Goal: Information Seeking & Learning: Check status

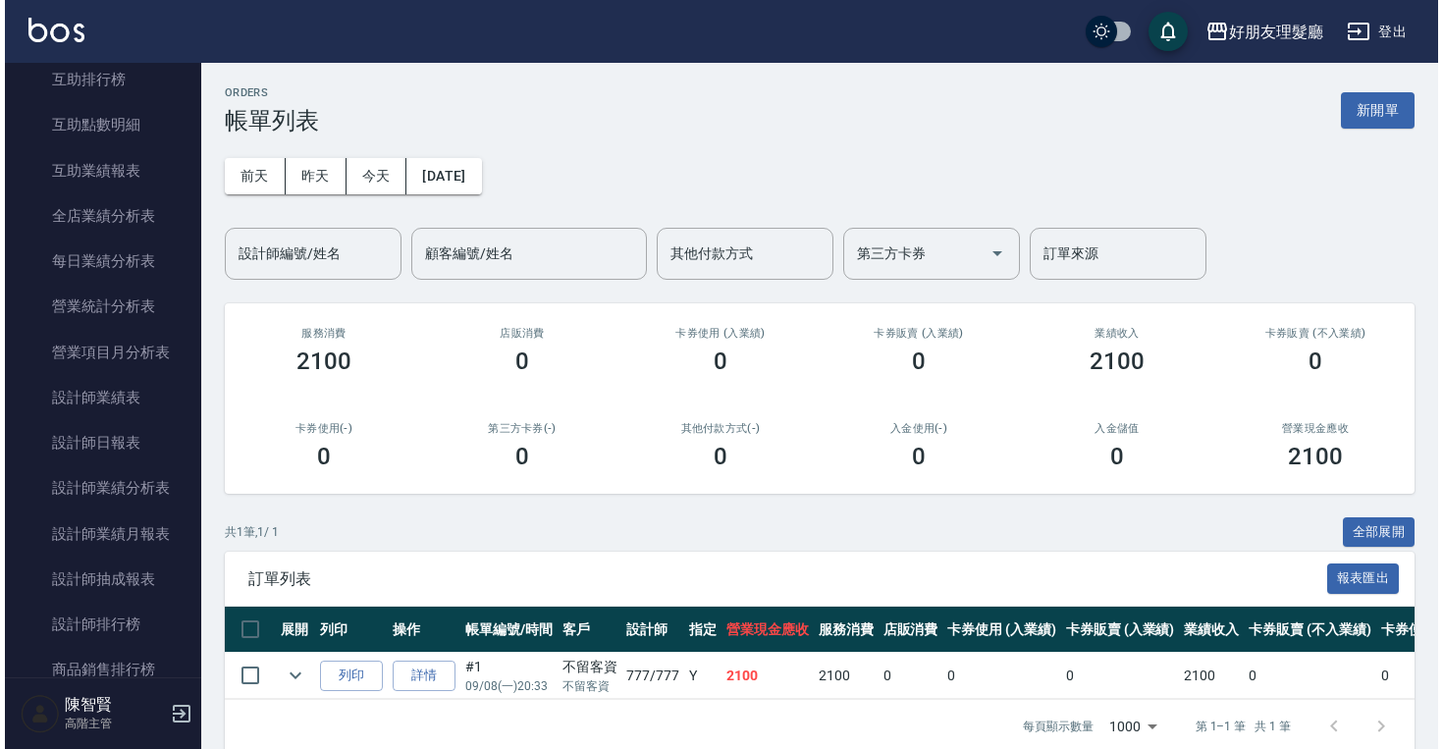
scroll to position [1204, 0]
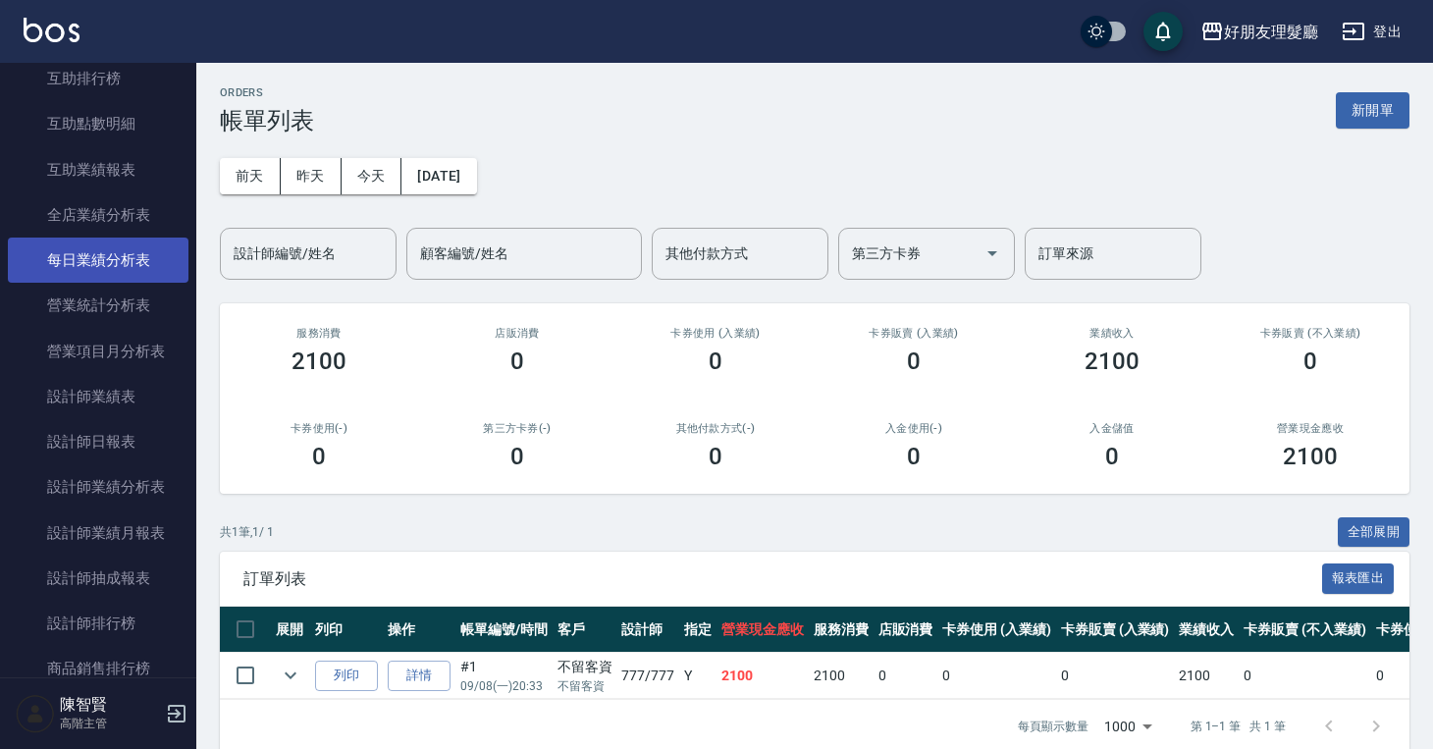
click at [119, 259] on link "每日業績分析表" at bounding box center [98, 260] width 181 height 45
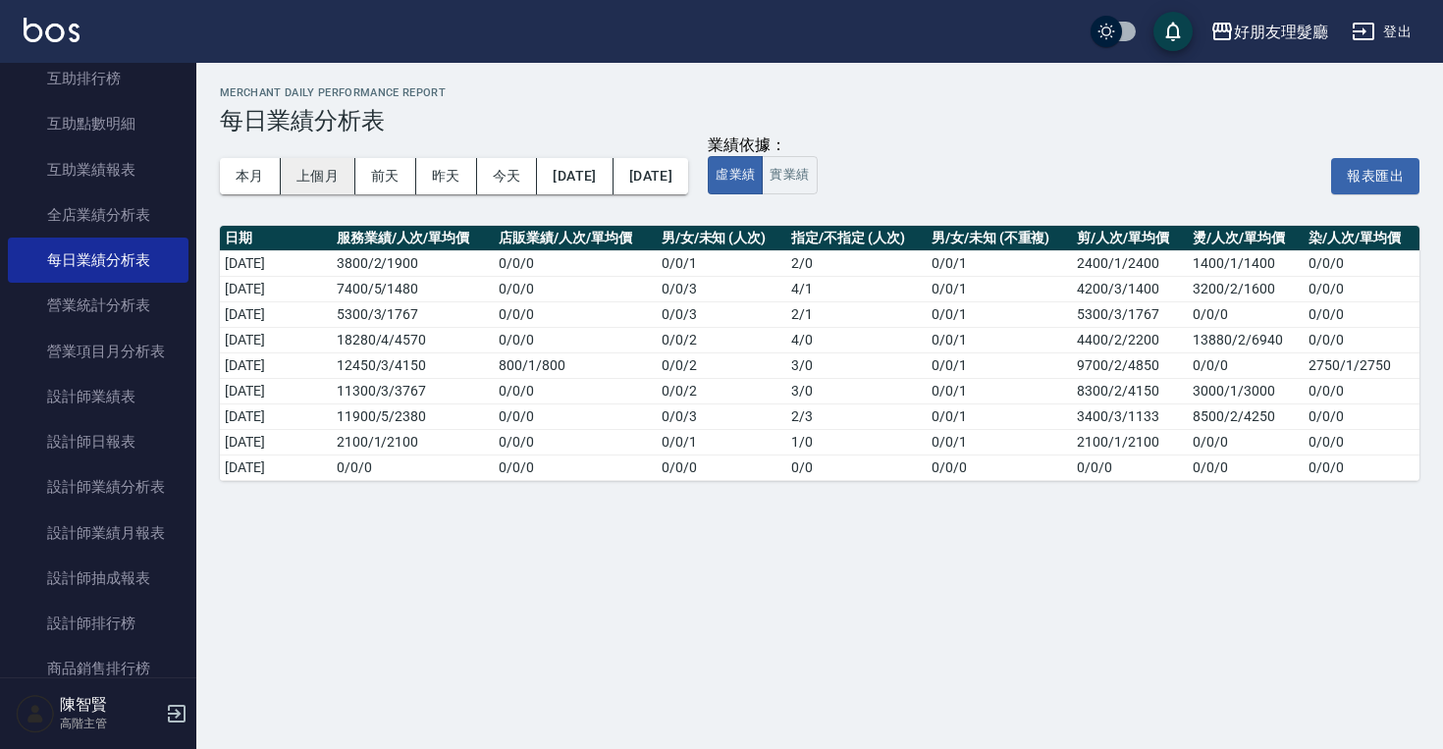
click at [300, 166] on button "上個月" at bounding box center [318, 176] width 75 height 36
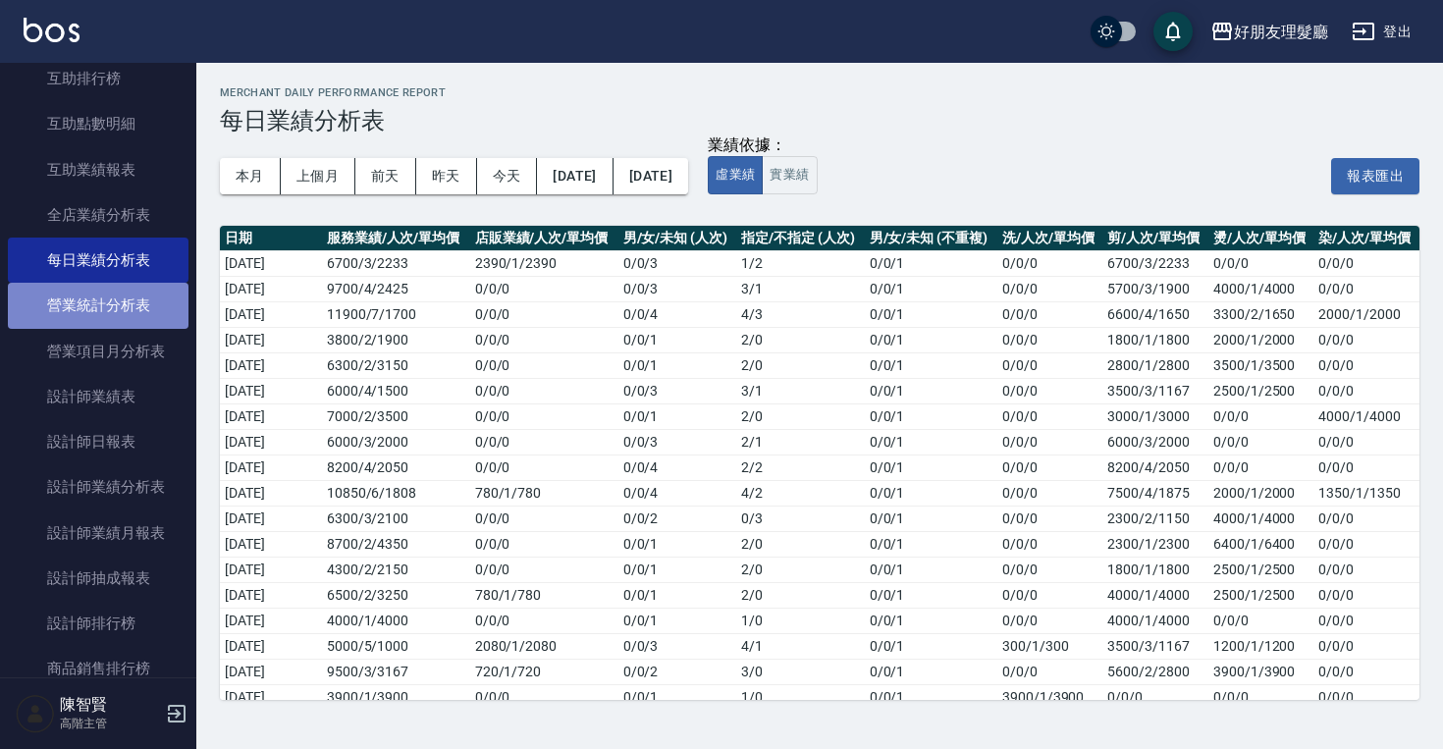
click at [117, 313] on link "營業統計分析表" at bounding box center [98, 305] width 181 height 45
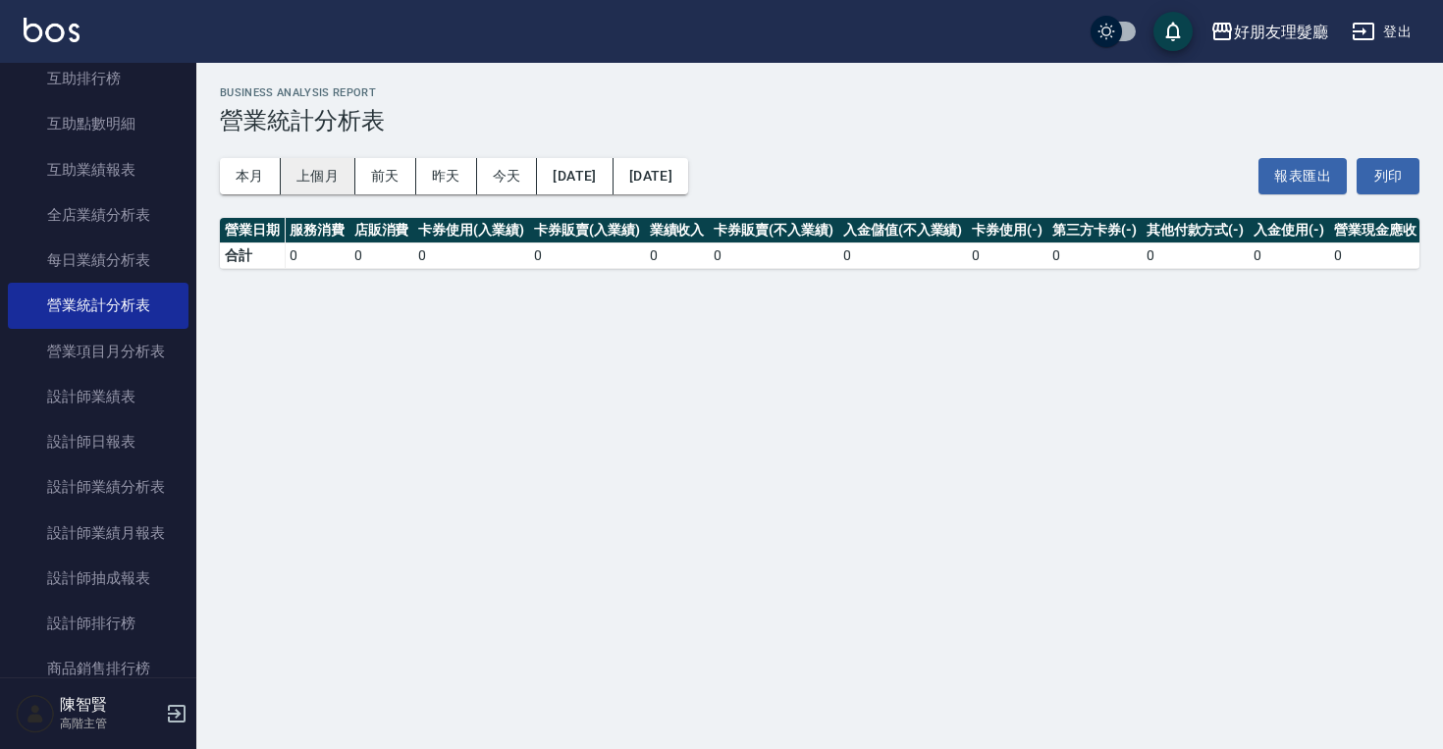
click at [331, 177] on button "上個月" at bounding box center [318, 176] width 75 height 36
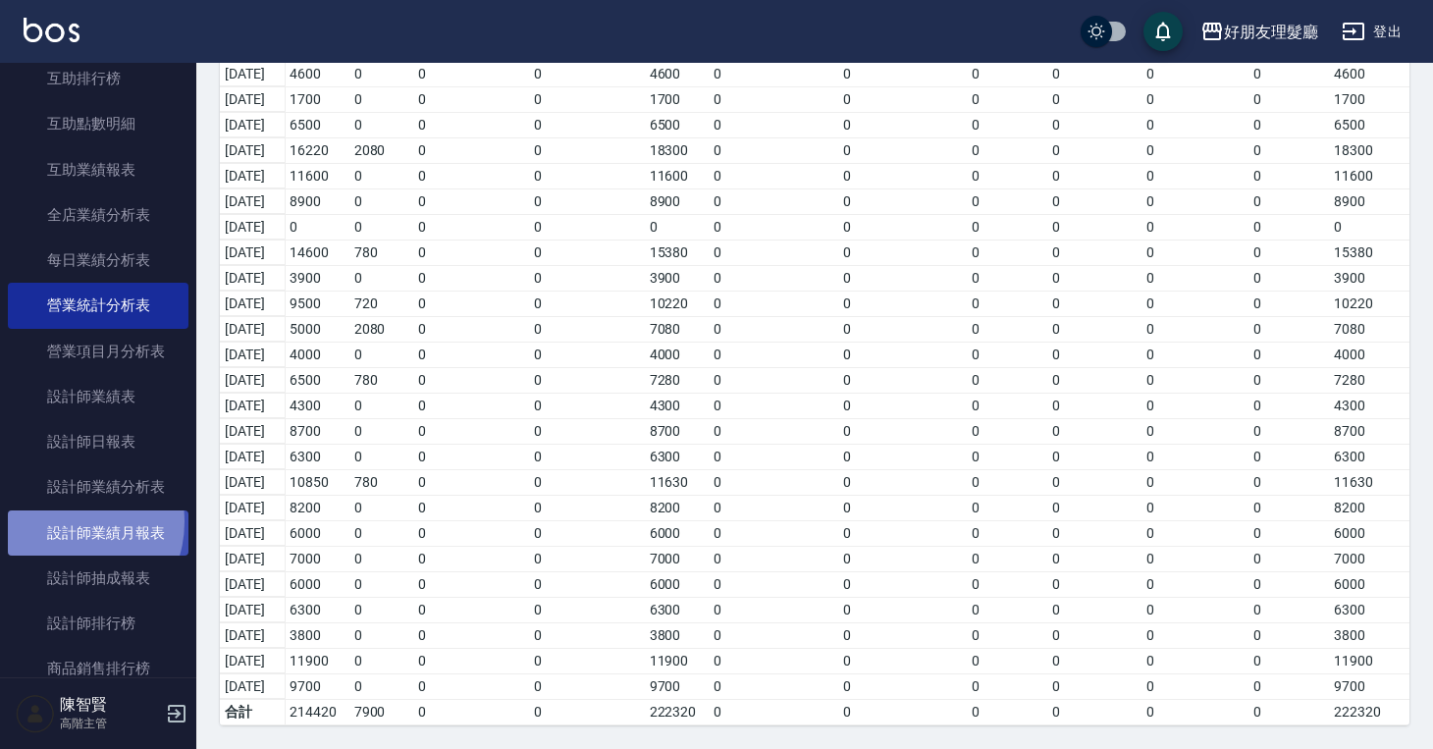
click at [67, 521] on link "設計師業績月報表" at bounding box center [98, 532] width 181 height 45
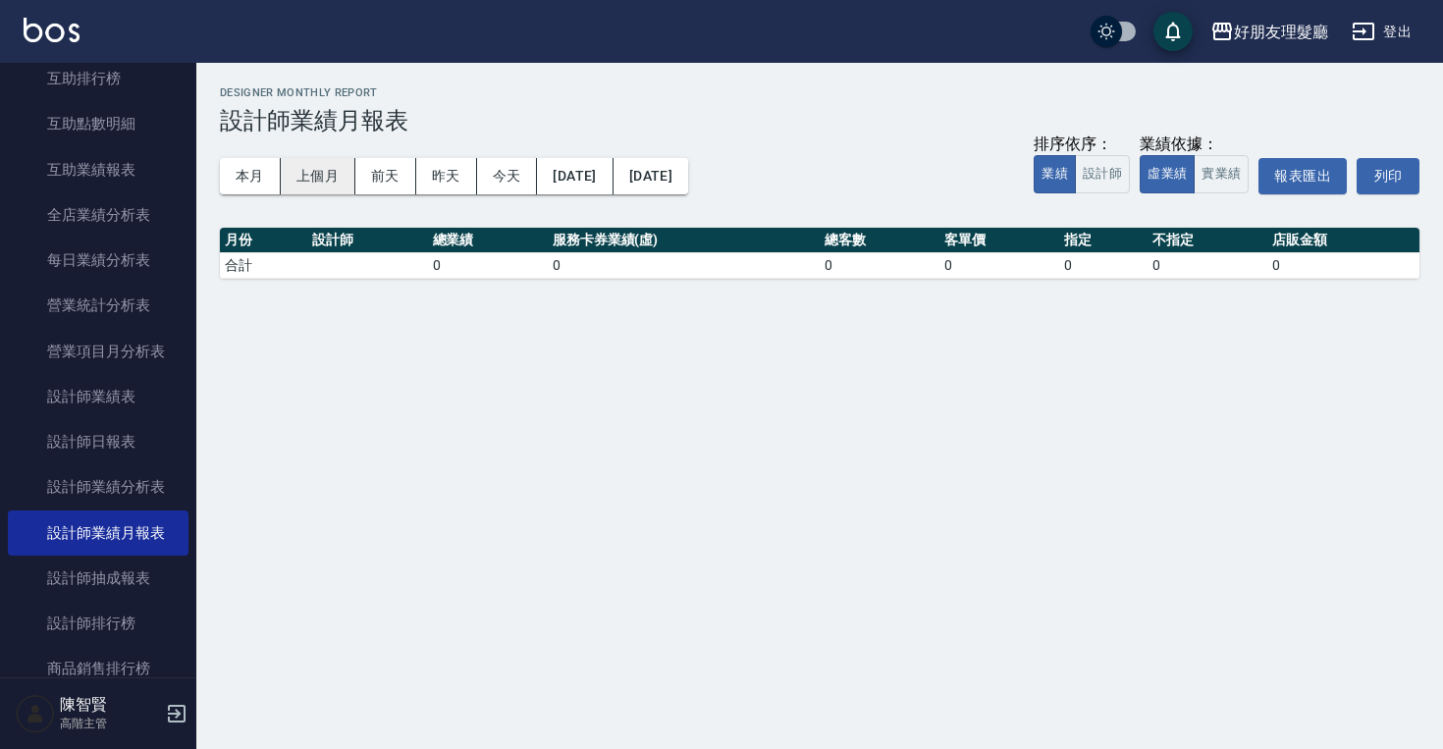
click at [316, 191] on button "上個月" at bounding box center [318, 176] width 75 height 36
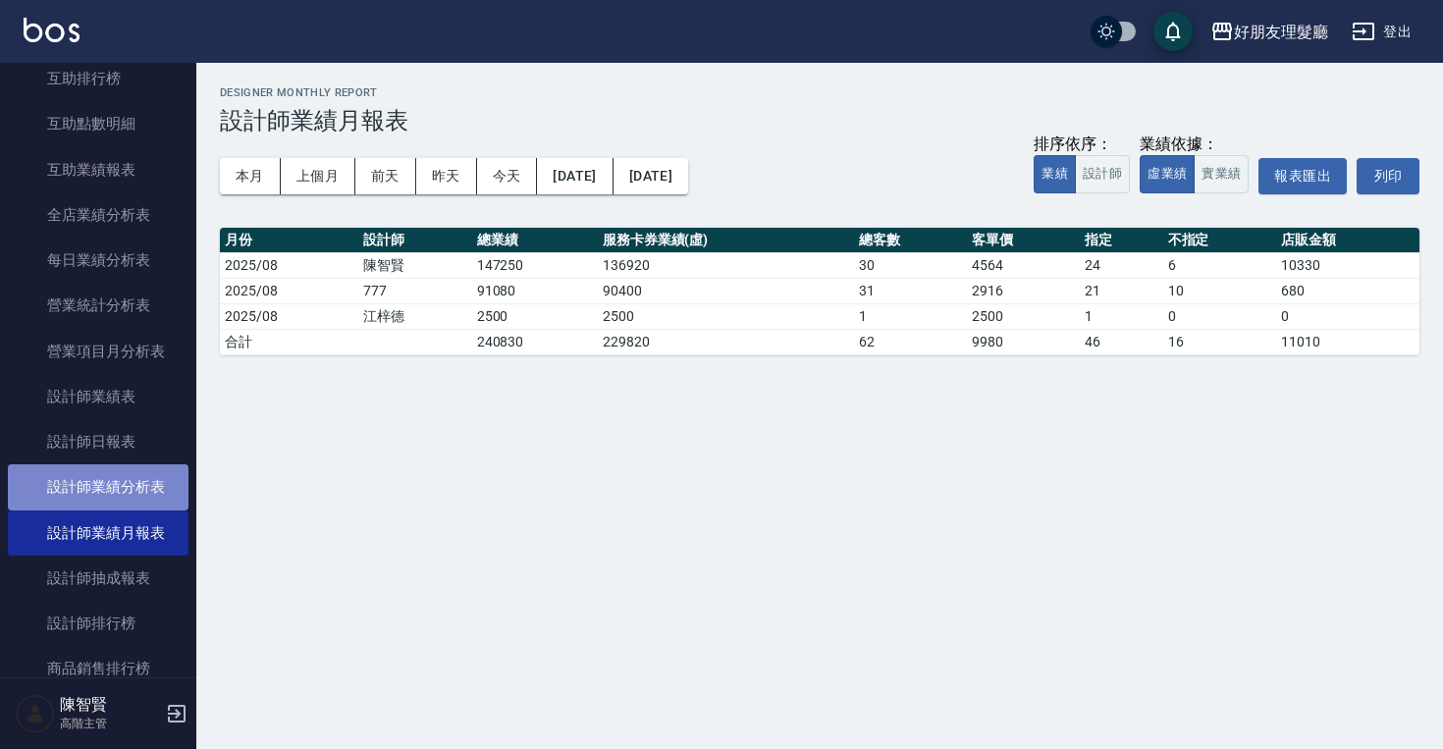
click at [130, 502] on link "設計師業績分析表" at bounding box center [98, 486] width 181 height 45
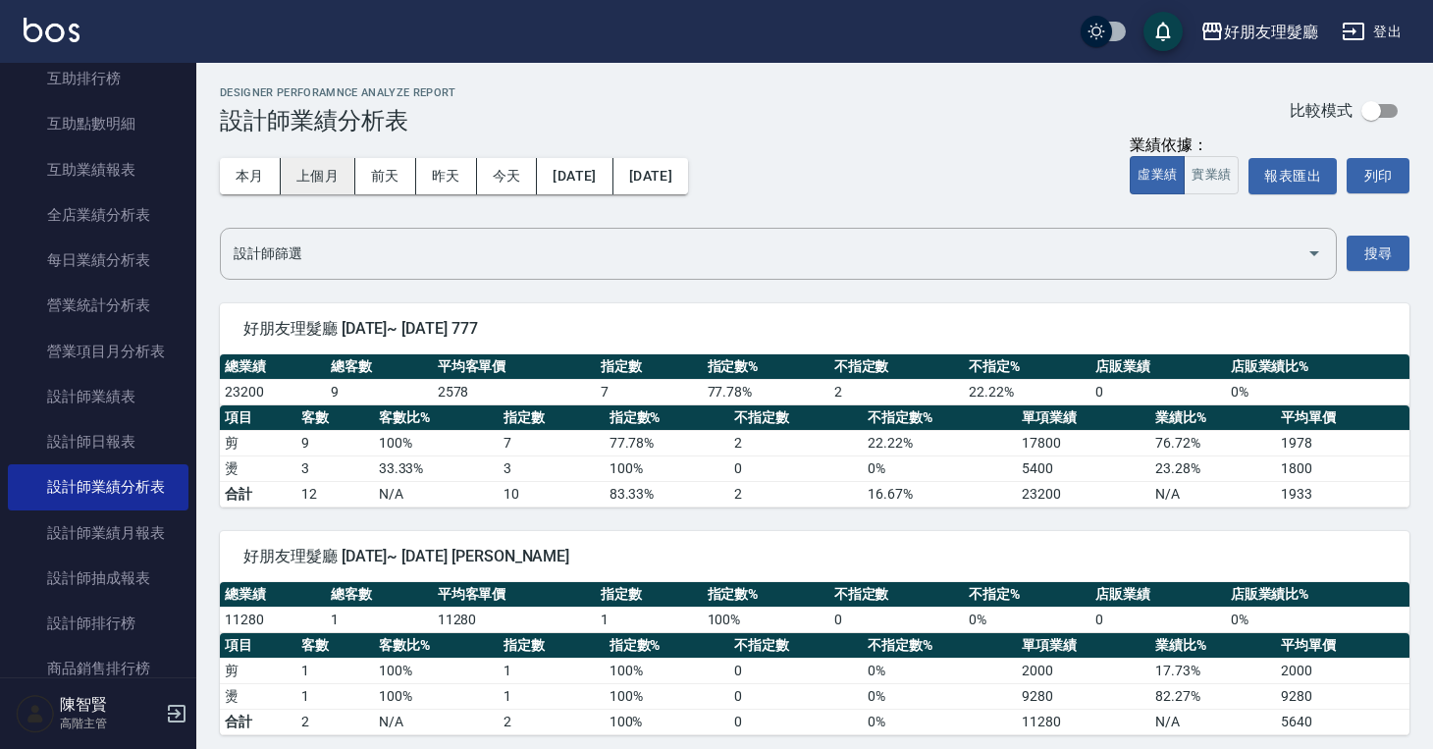
click at [317, 187] on button "上個月" at bounding box center [318, 176] width 75 height 36
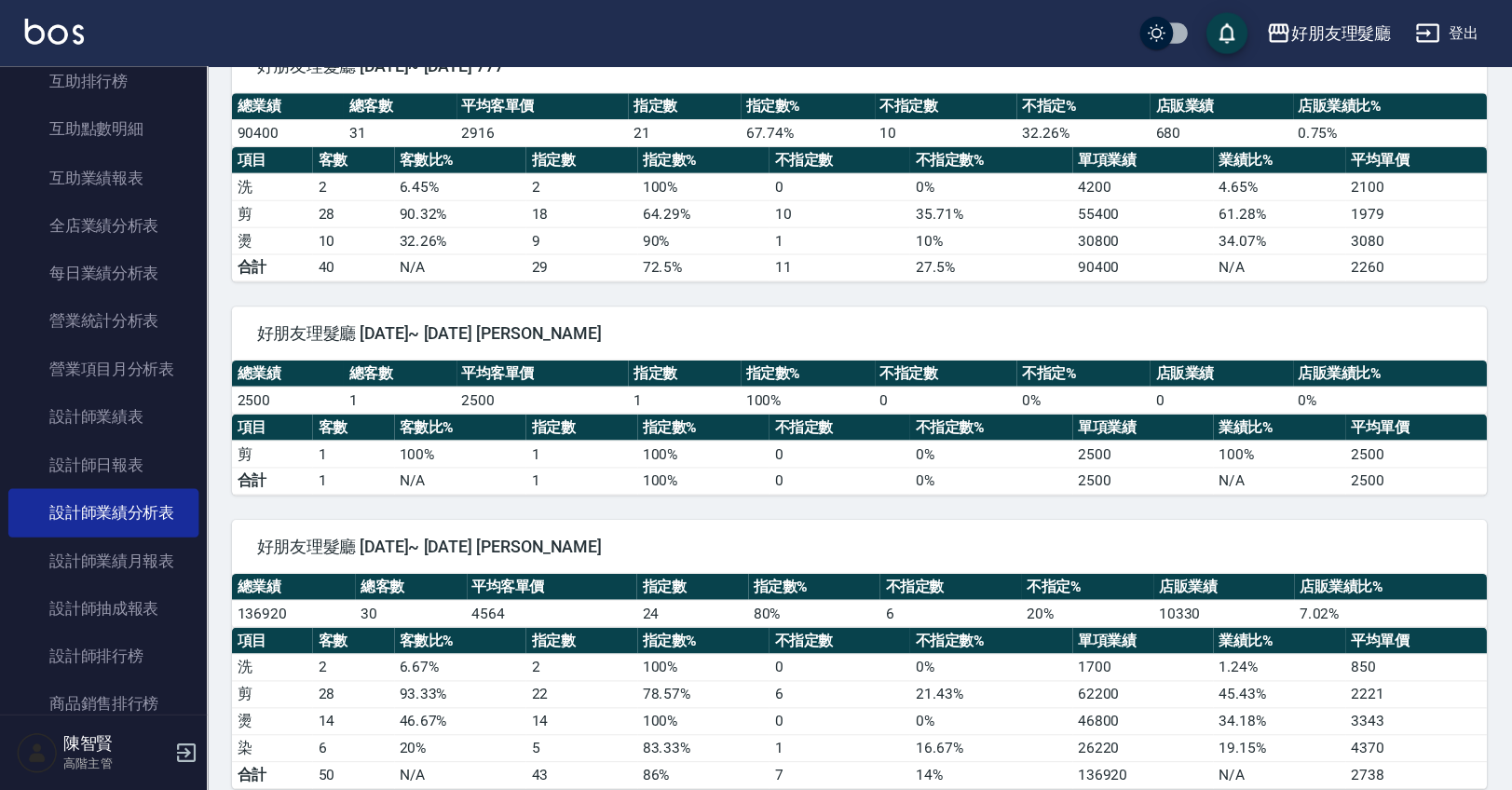
scroll to position [1143, 0]
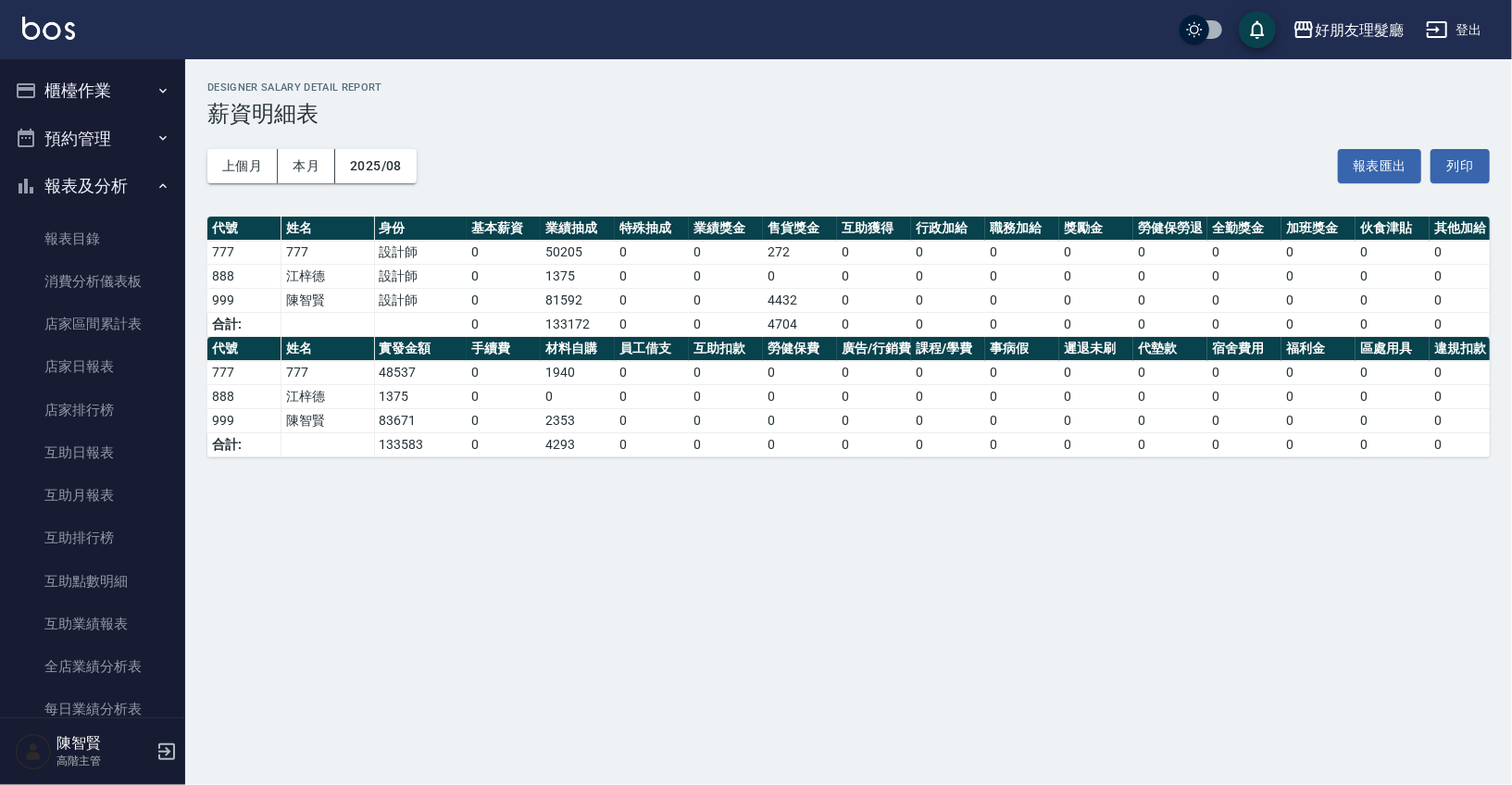
scroll to position [2155, 0]
